Goal: Task Accomplishment & Management: Use online tool/utility

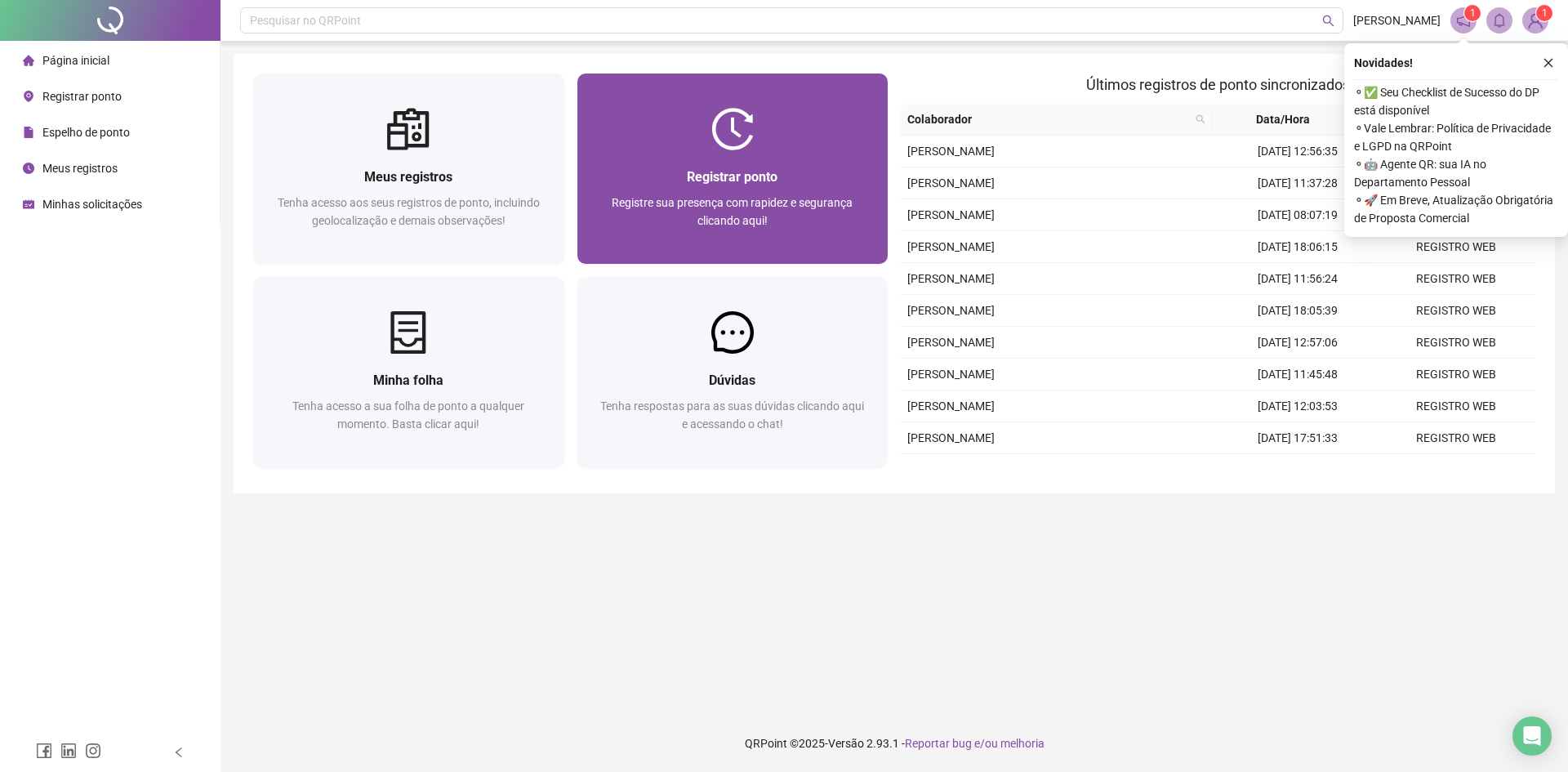
click at [712, 163] on div "Registrar ponto Registre sua presença com rapidez e segurança clicando aqui!" at bounding box center [733, 206] width 311 height 113
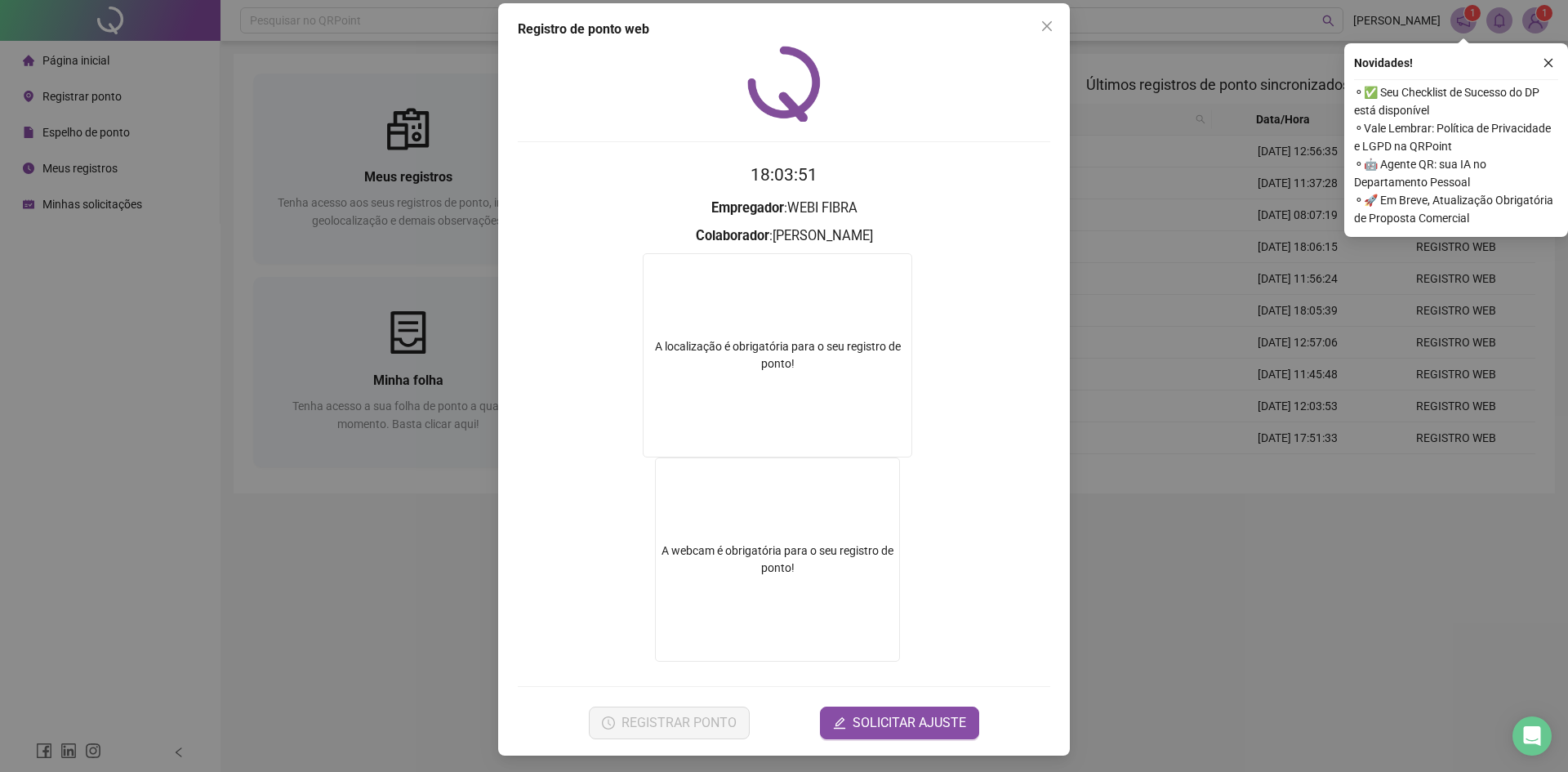
scroll to position [17, 0]
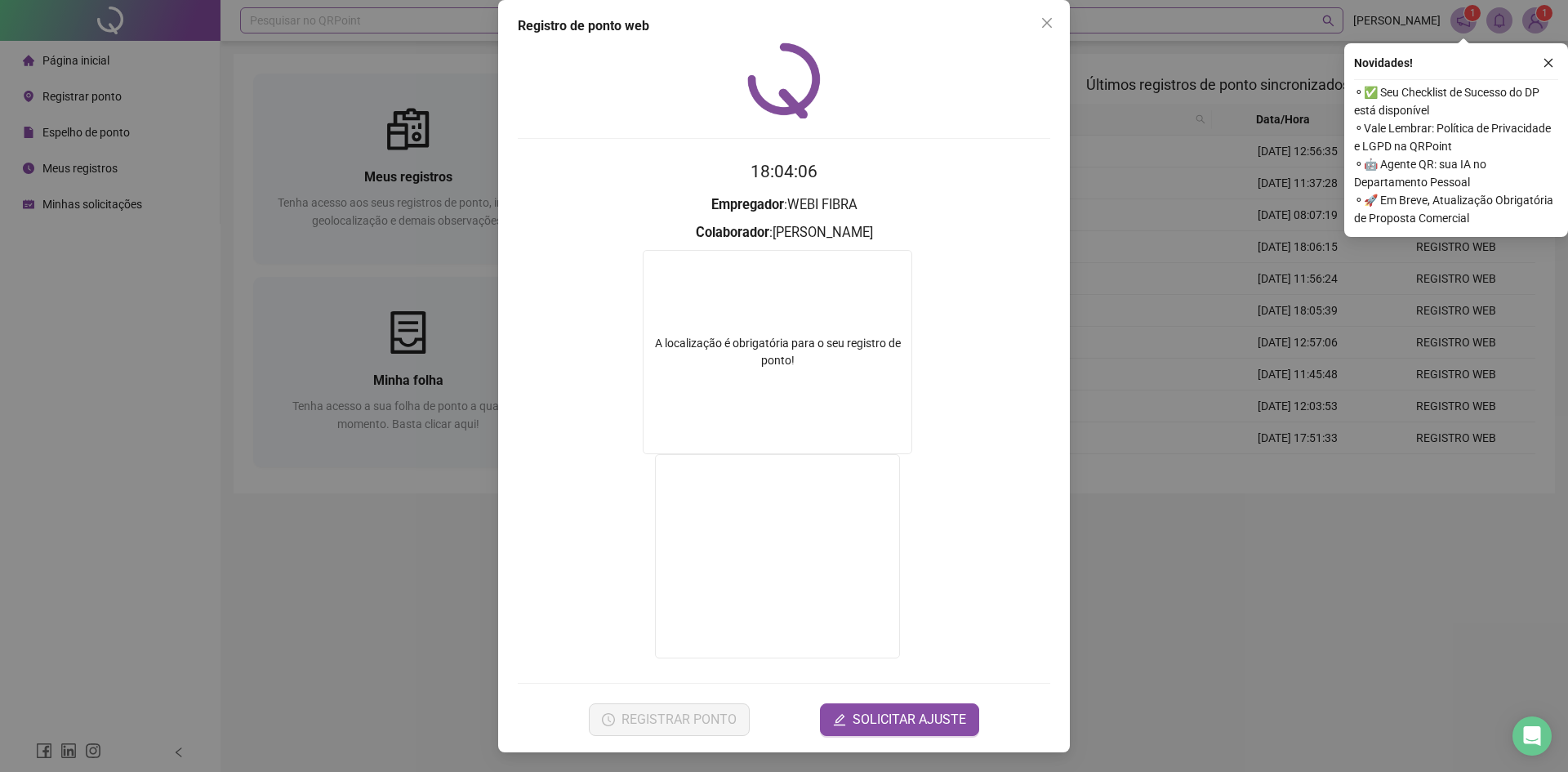
click at [1043, 25] on icon "close" at bounding box center [1047, 22] width 10 height 10
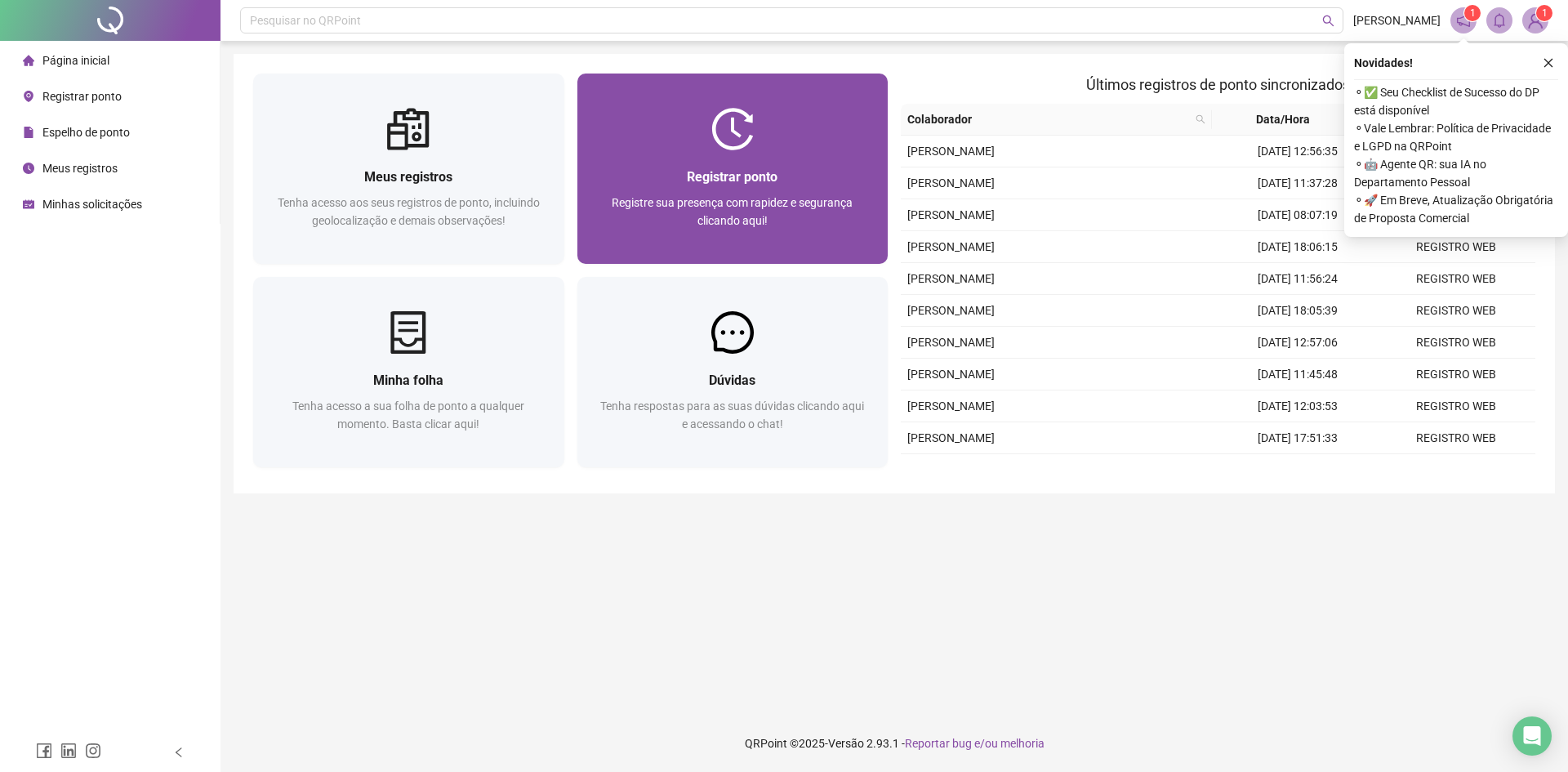
click at [724, 192] on div "Registrar ponto Registre sua presença com rapidez e segurança clicando aqui!" at bounding box center [733, 207] width 272 height 81
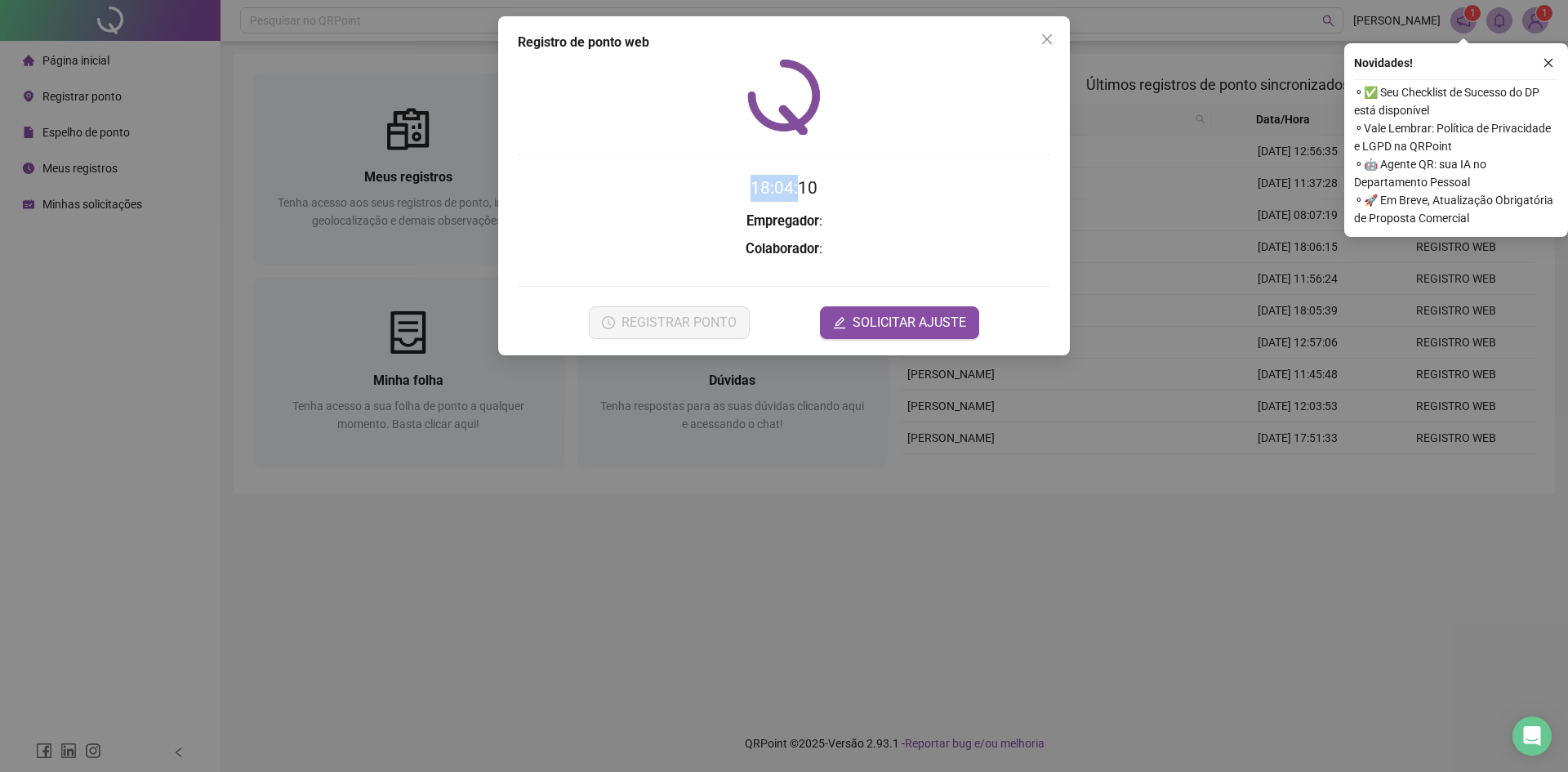
drag, startPoint x: 818, startPoint y: 179, endPoint x: 839, endPoint y: 178, distance: 21.0
click at [839, 178] on h2 "18:04:10" at bounding box center [784, 188] width 532 height 27
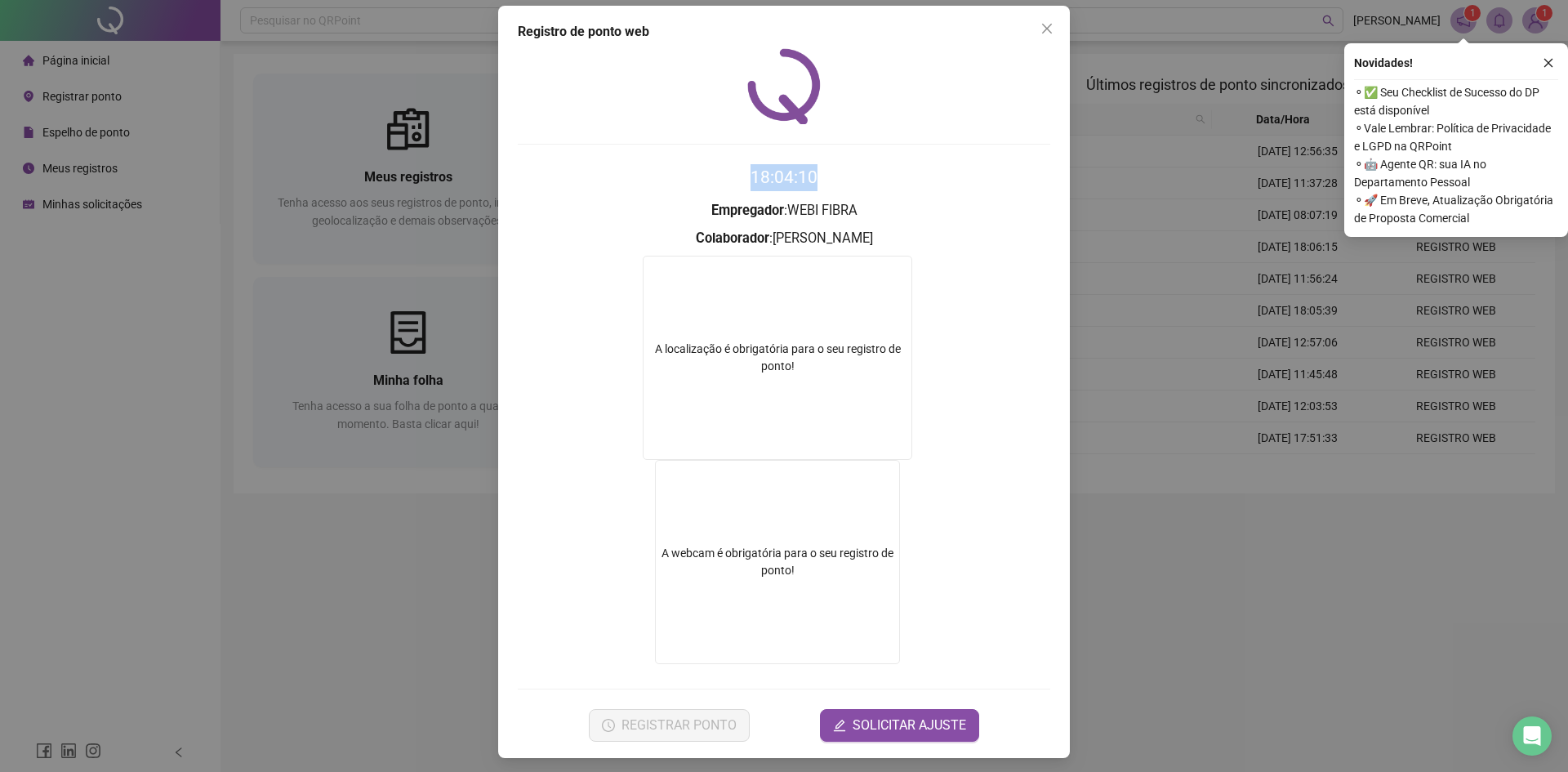
scroll to position [17, 0]
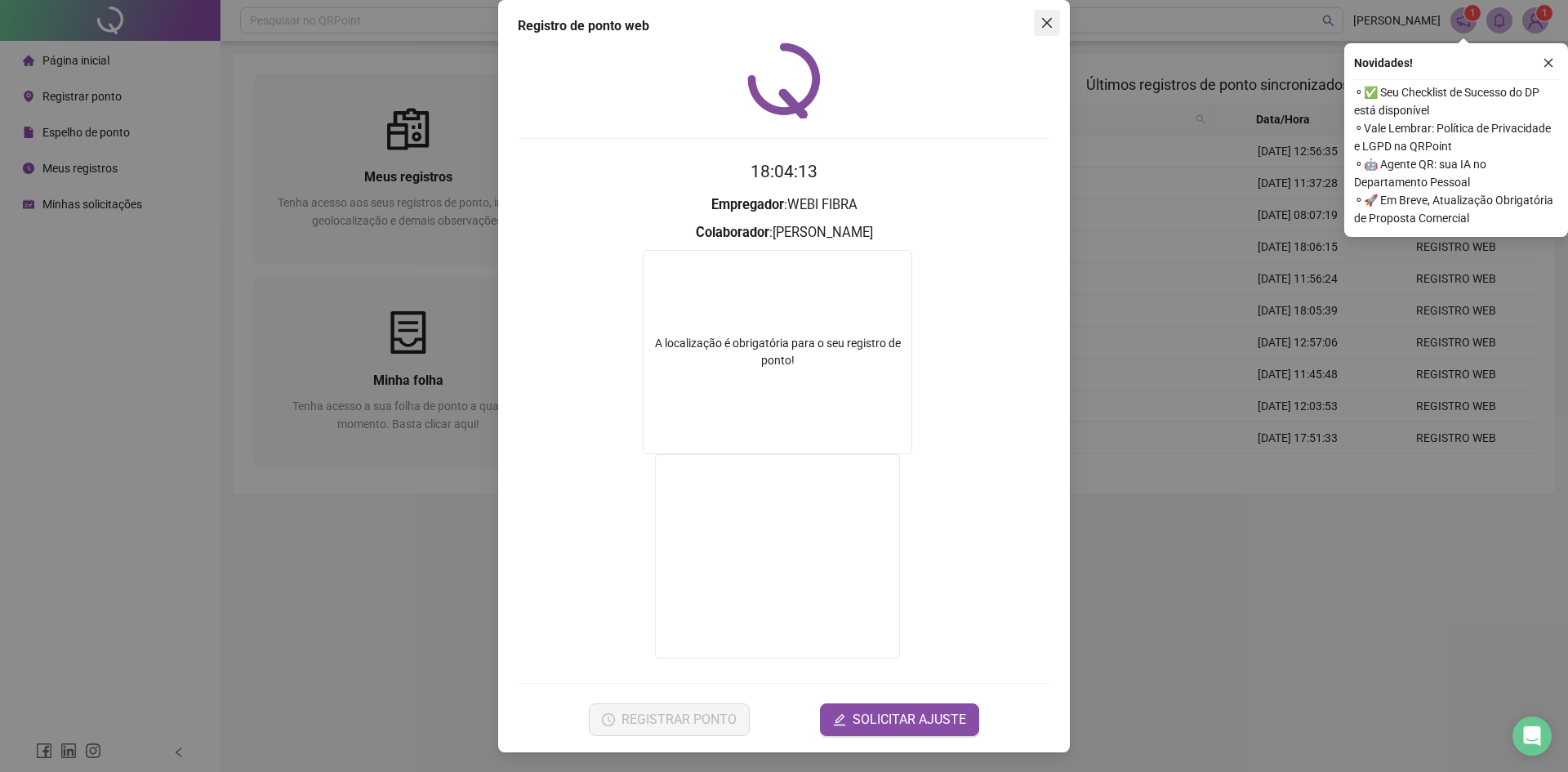
click at [1043, 25] on icon "close" at bounding box center [1047, 22] width 10 height 10
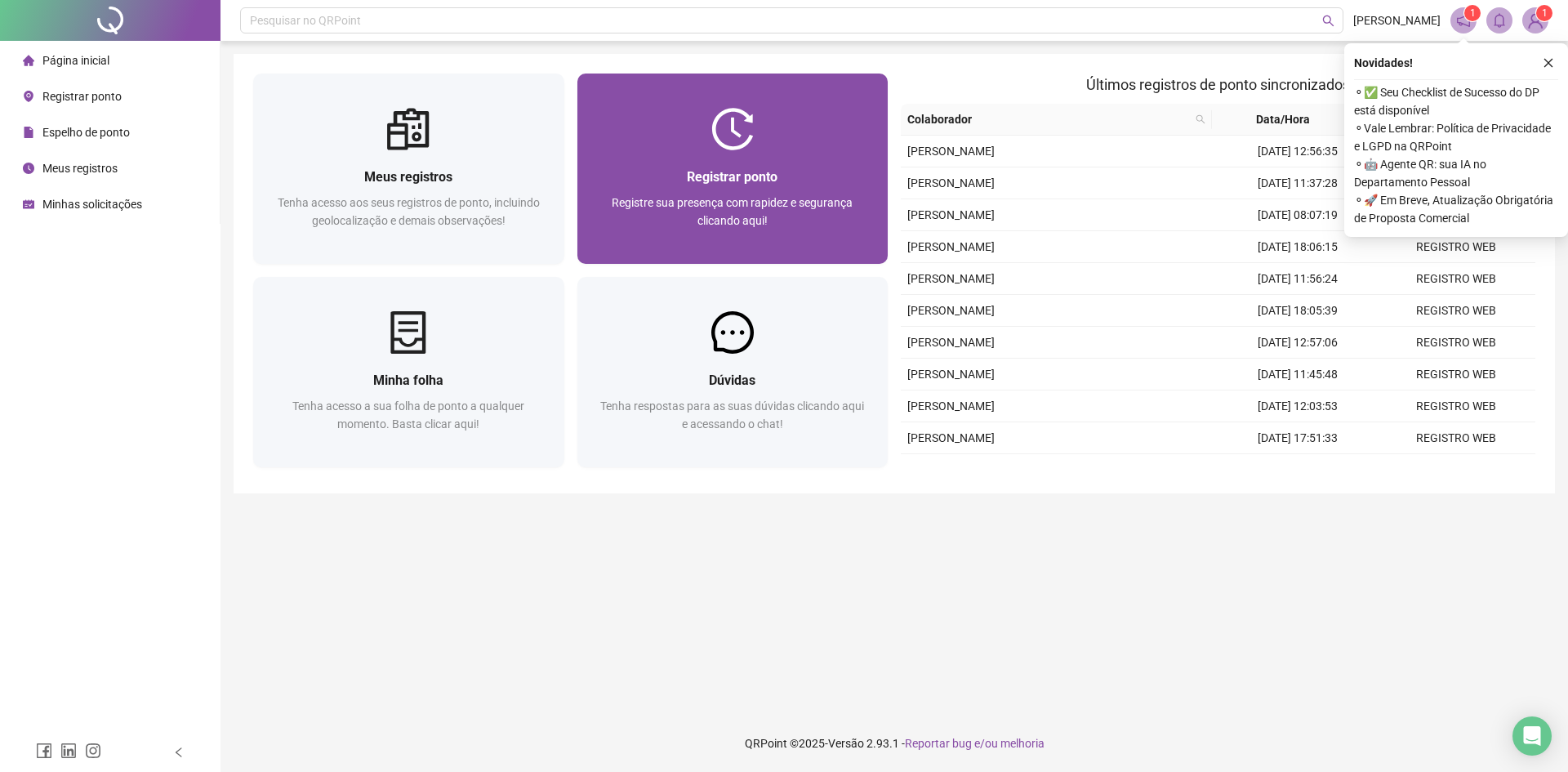
click at [793, 130] on div at bounding box center [733, 129] width 311 height 42
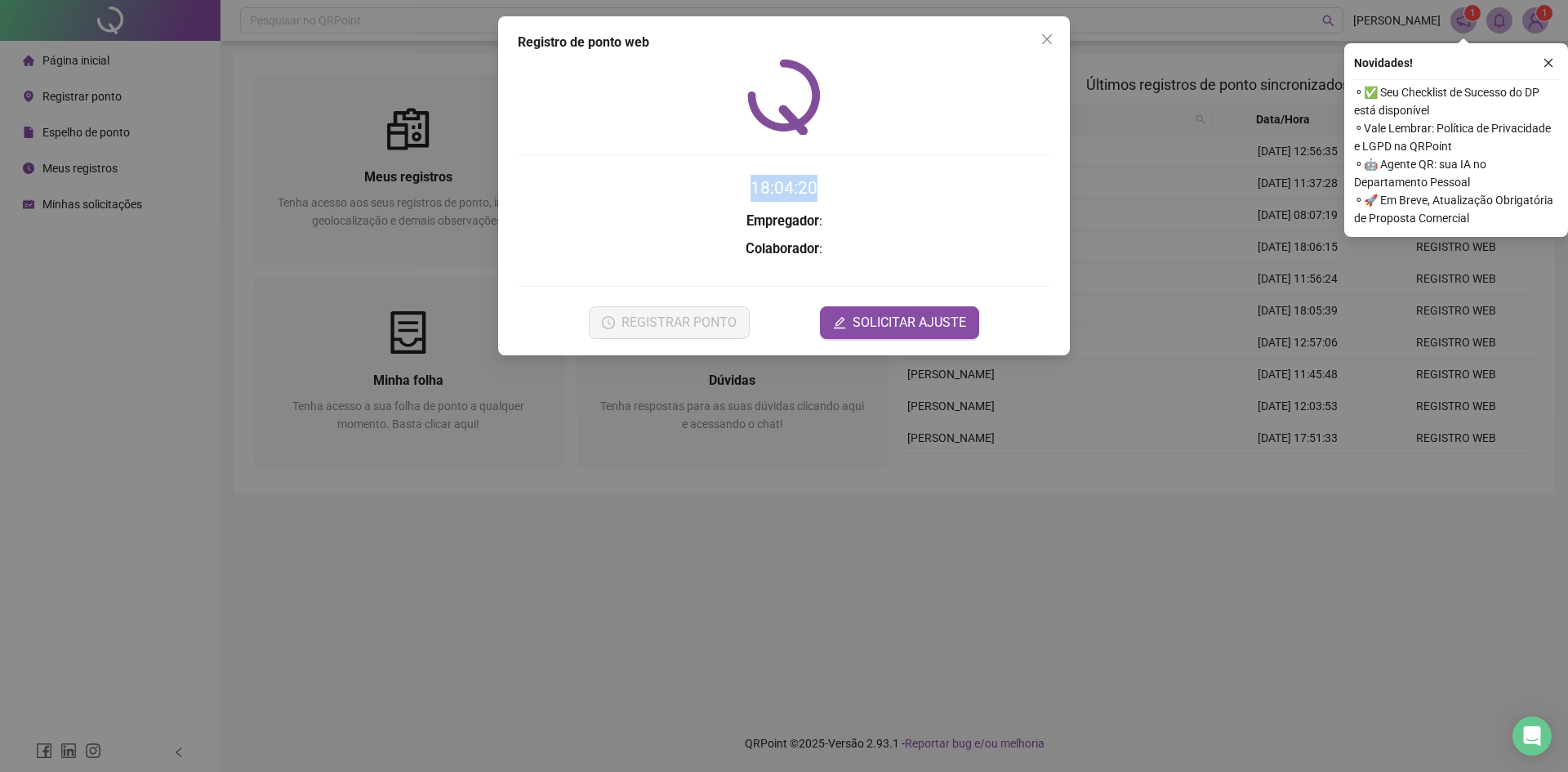
drag, startPoint x: 753, startPoint y: 192, endPoint x: 858, endPoint y: 194, distance: 105.0
click at [858, 194] on h2 "18:04:20" at bounding box center [784, 188] width 532 height 27
click at [858, 193] on h2 "18:04:20" at bounding box center [784, 188] width 532 height 27
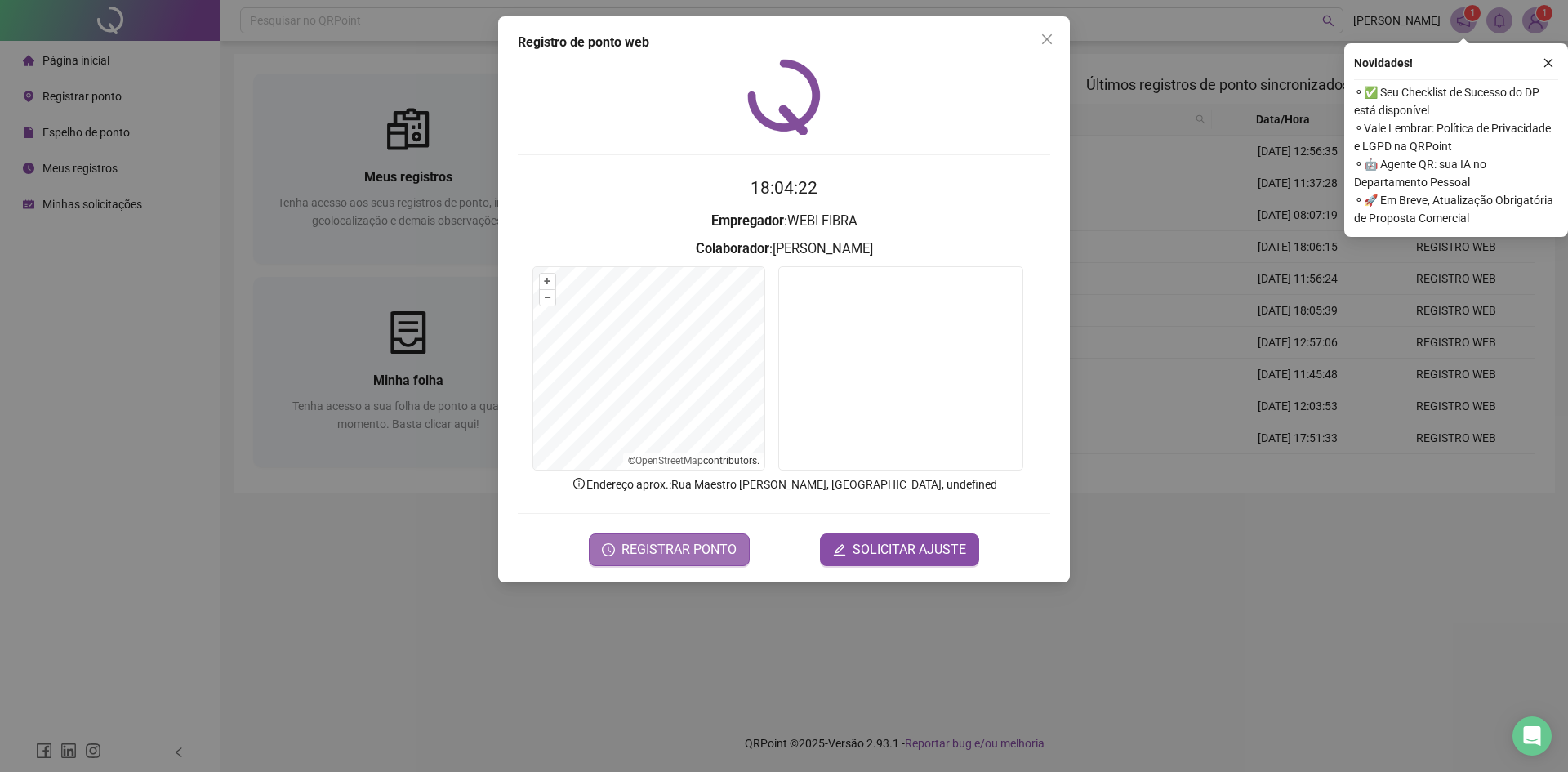
click at [711, 536] on button "REGISTRAR PONTO" at bounding box center [668, 549] width 161 height 32
